Goal: Task Accomplishment & Management: Complete application form

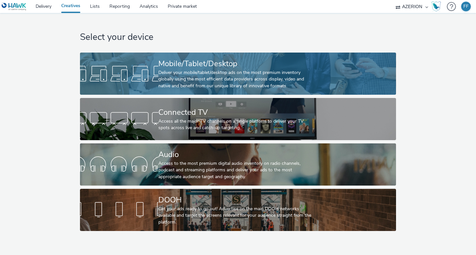
click at [220, 69] on div "Deliver your mobile/tablet/desktop ads on the most premium inventory globally u…" at bounding box center [236, 79] width 157 height 20
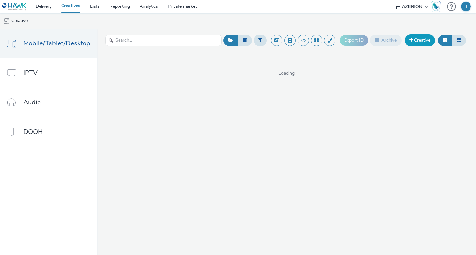
click at [418, 40] on link "Creative" at bounding box center [420, 40] width 30 height 12
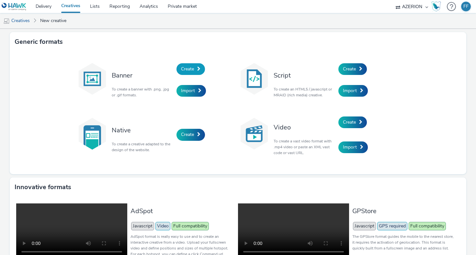
click at [195, 68] on link "Create" at bounding box center [190, 69] width 28 height 12
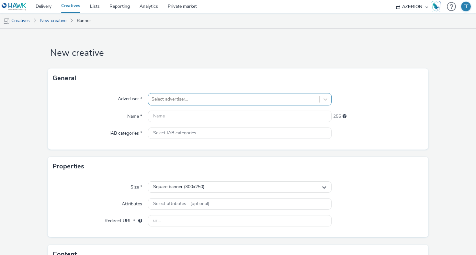
click at [189, 96] on div at bounding box center [234, 99] width 165 height 8
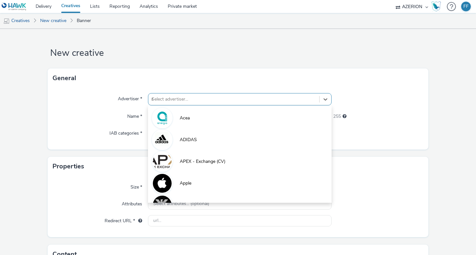
type input "re"
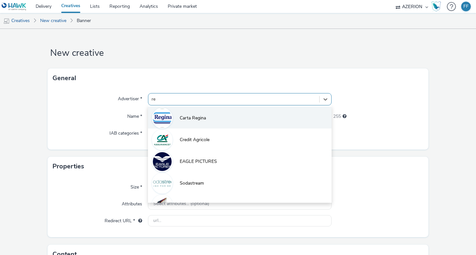
click at [190, 117] on span "Carta Regina" at bounding box center [193, 118] width 26 height 6
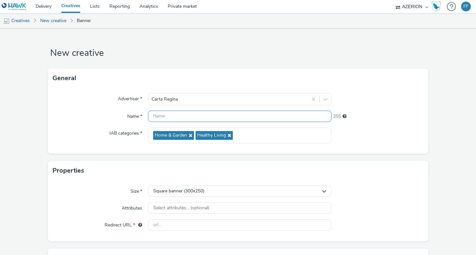
click at [190, 117] on input "text" at bounding box center [240, 115] width 184 height 11
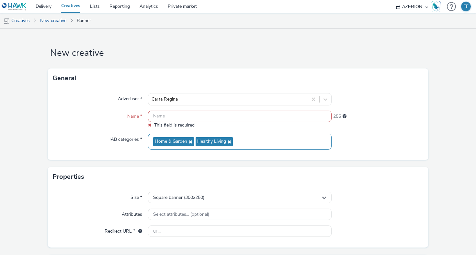
click at [270, 133] on div "Home & Garden Healthy Living" at bounding box center [240, 141] width 184 height 16
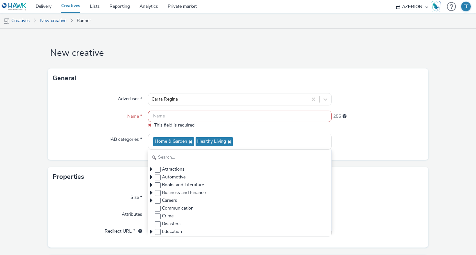
scroll to position [8, 0]
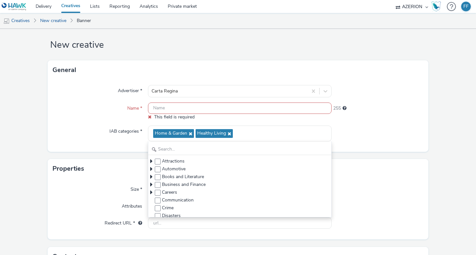
click at [291, 108] on input "text" at bounding box center [240, 107] width 184 height 11
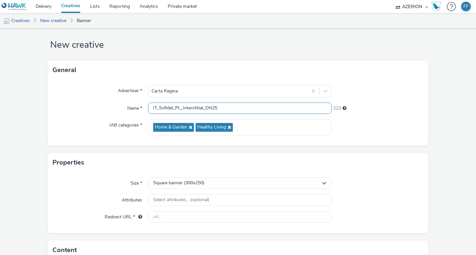
type input "IT_Sofidel_PL_Interstitial_Ott25"
click at [386, 130] on div at bounding box center [378, 127] width 92 height 16
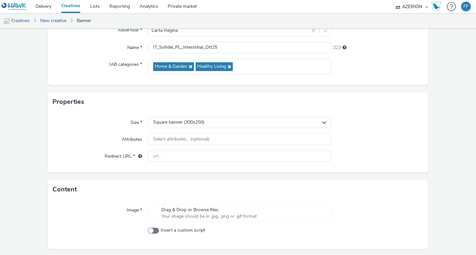
scroll to position [72, 0]
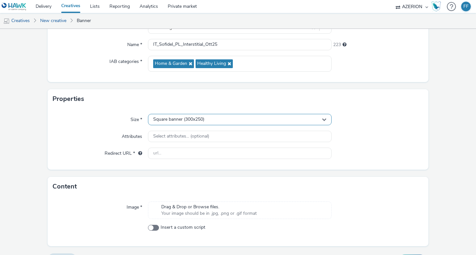
click at [215, 116] on div "Square banner (300x250)" at bounding box center [240, 119] width 184 height 11
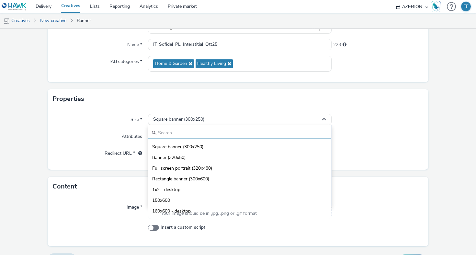
click at [201, 129] on input "text" at bounding box center [239, 132] width 183 height 11
type input "4"
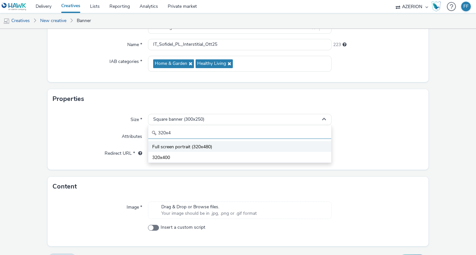
type input "320x4"
click at [215, 145] on li "Full screen portrait (320x480)" at bounding box center [239, 146] width 183 height 11
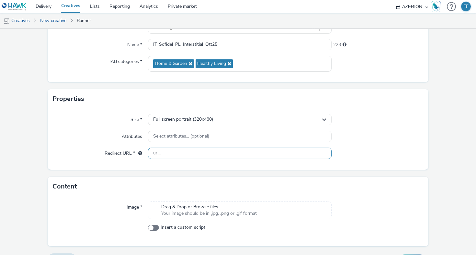
click at [211, 152] on input "text" at bounding box center [240, 152] width 184 height 11
click at [141, 165] on div "Size * Full screen portrait (320x480) Attributes Select attributes... (optional…" at bounding box center [238, 138] width 381 height 61
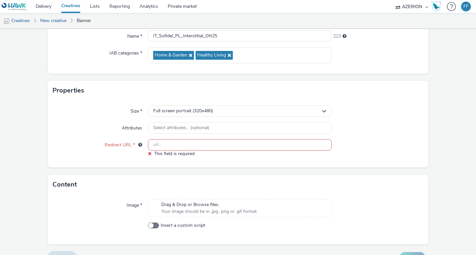
scroll to position [80, 0]
click at [191, 144] on input "text" at bounding box center [240, 144] width 184 height 11
paste input "[URL][DOMAIN_NAME]"
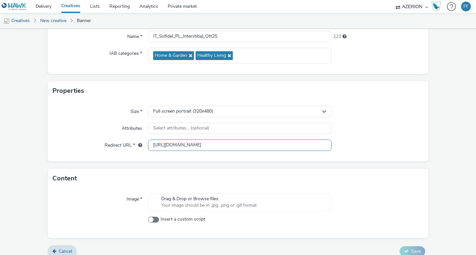
scroll to position [0, 326]
type input "[URL][DOMAIN_NAME]"
click at [275, 166] on form "New creative General Advertiser * [PERSON_NAME] Name * IT_Sofidel_PL_Interstiti…" at bounding box center [238, 105] width 476 height 313
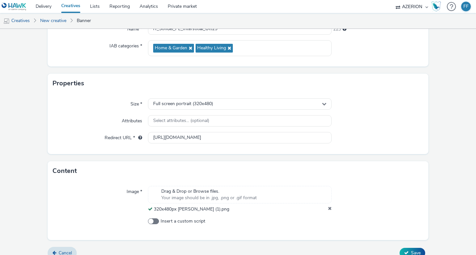
scroll to position [96, 0]
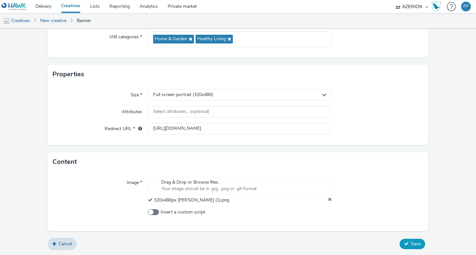
click at [415, 243] on span "Save" at bounding box center [416, 243] width 10 height 6
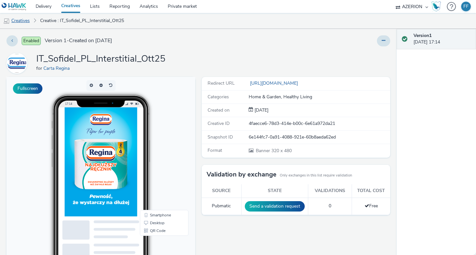
click at [15, 20] on link "Creatives" at bounding box center [16, 21] width 33 height 16
